Goal: Browse casually: Explore the website without a specific task or goal

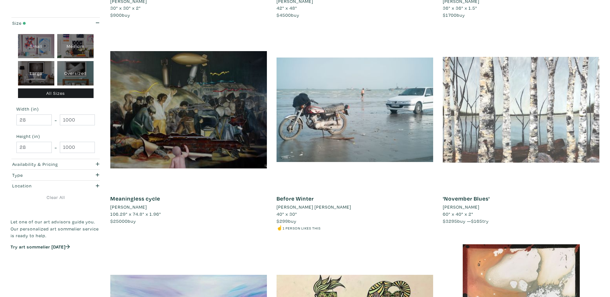
click at [524, 119] on div at bounding box center [521, 109] width 157 height 157
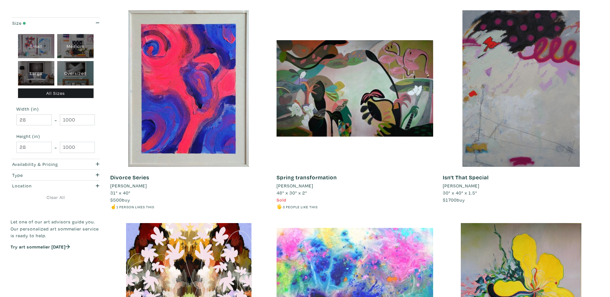
scroll to position [1575, 0]
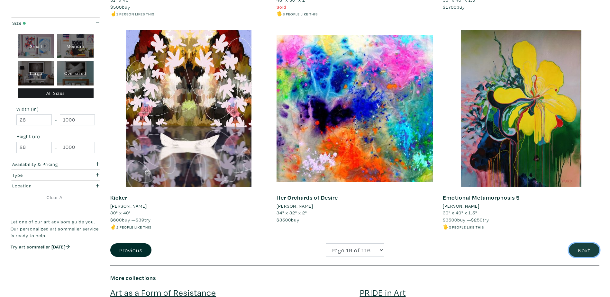
click at [583, 246] on button "Next" at bounding box center [584, 250] width 31 height 14
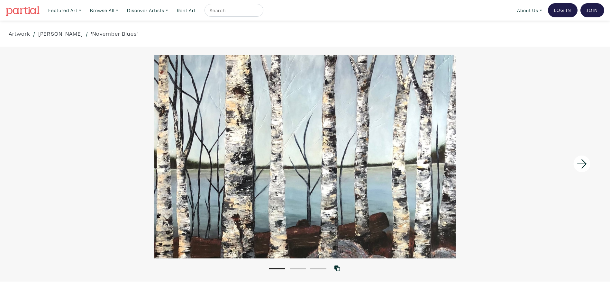
click at [308, 182] on div at bounding box center [305, 156] width 610 height 203
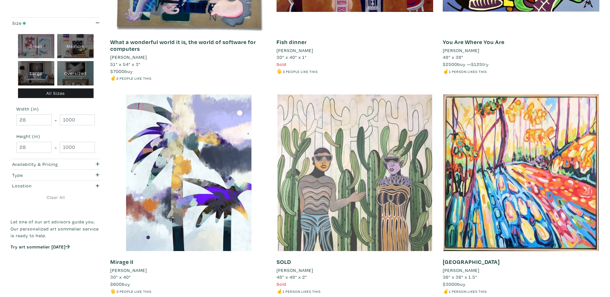
scroll to position [1607, 0]
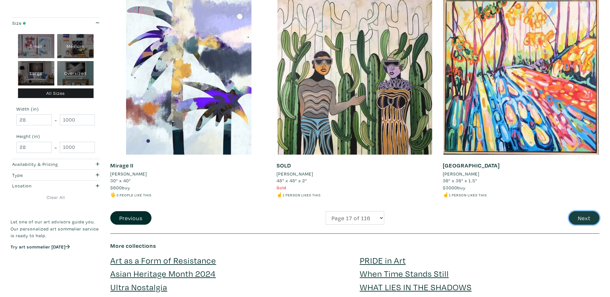
click at [580, 219] on button "Next" at bounding box center [584, 218] width 31 height 14
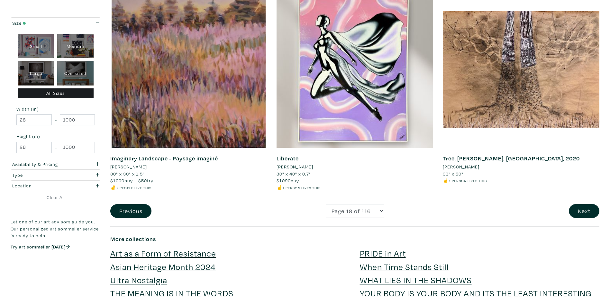
scroll to position [1639, 0]
